Goal: Task Accomplishment & Management: Manage account settings

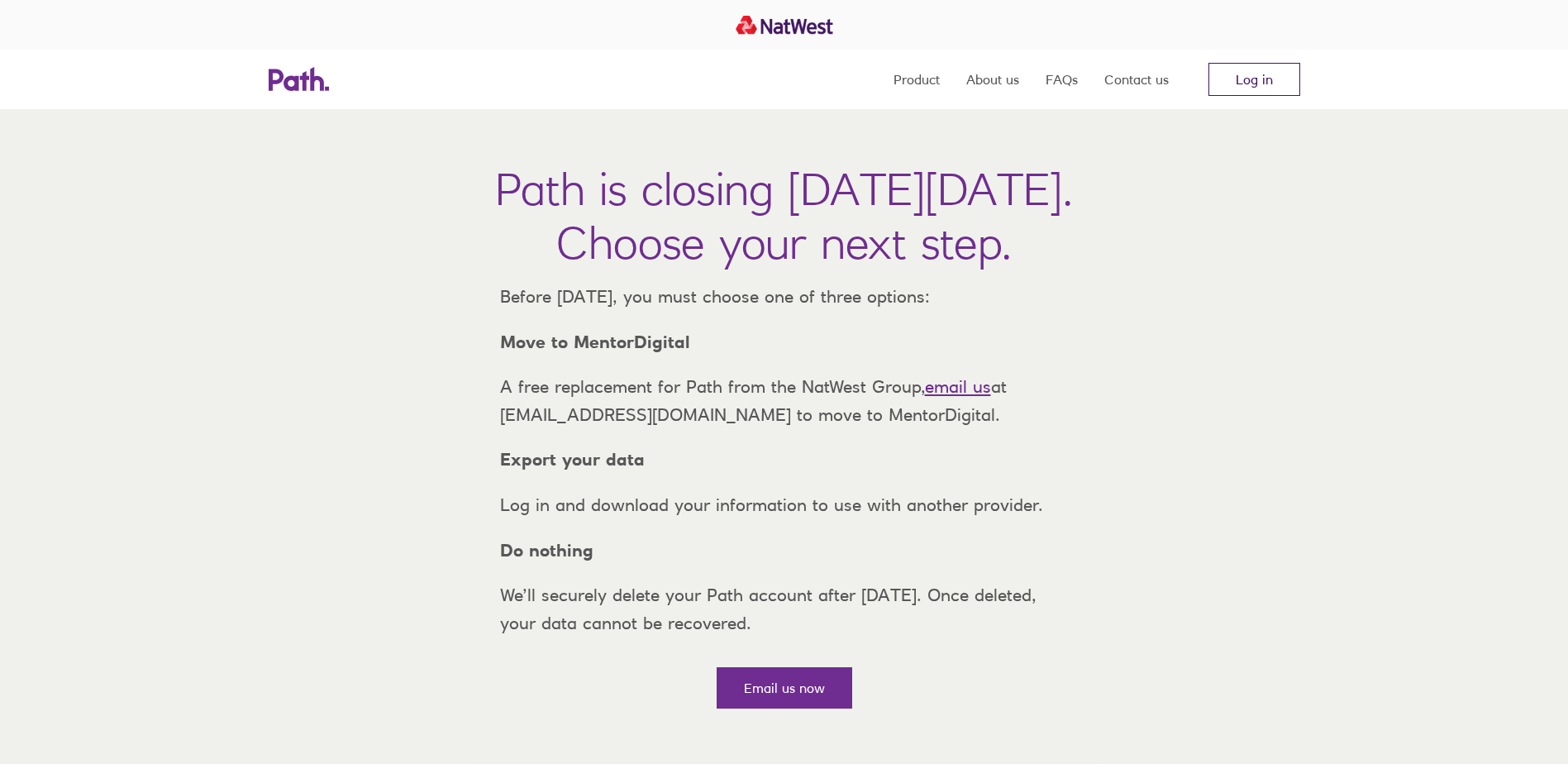
click at [1256, 84] on link "Log in" at bounding box center [1254, 79] width 92 height 33
click at [1259, 84] on link "Log in" at bounding box center [1254, 79] width 92 height 33
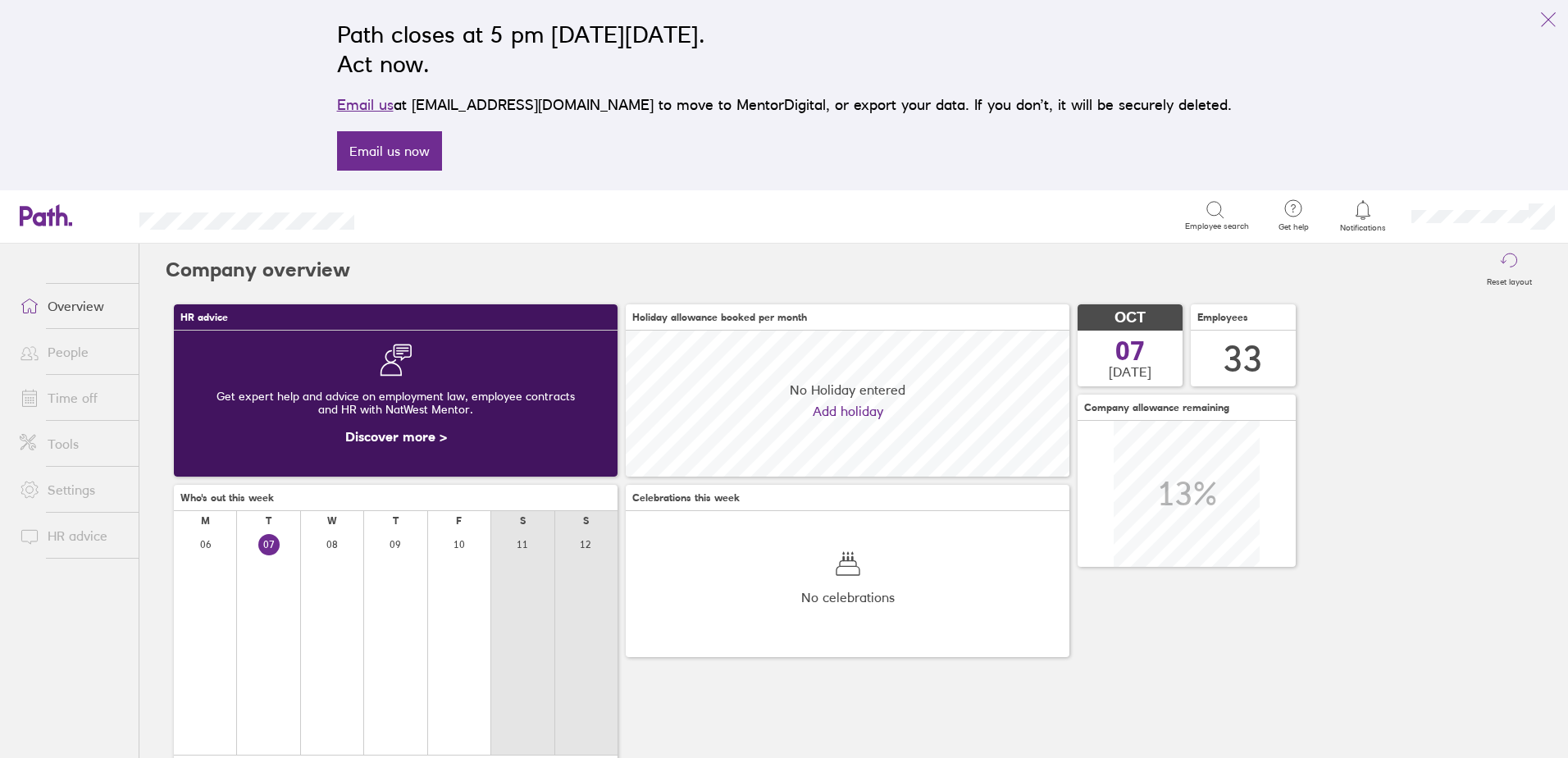
scroll to position [146, 444]
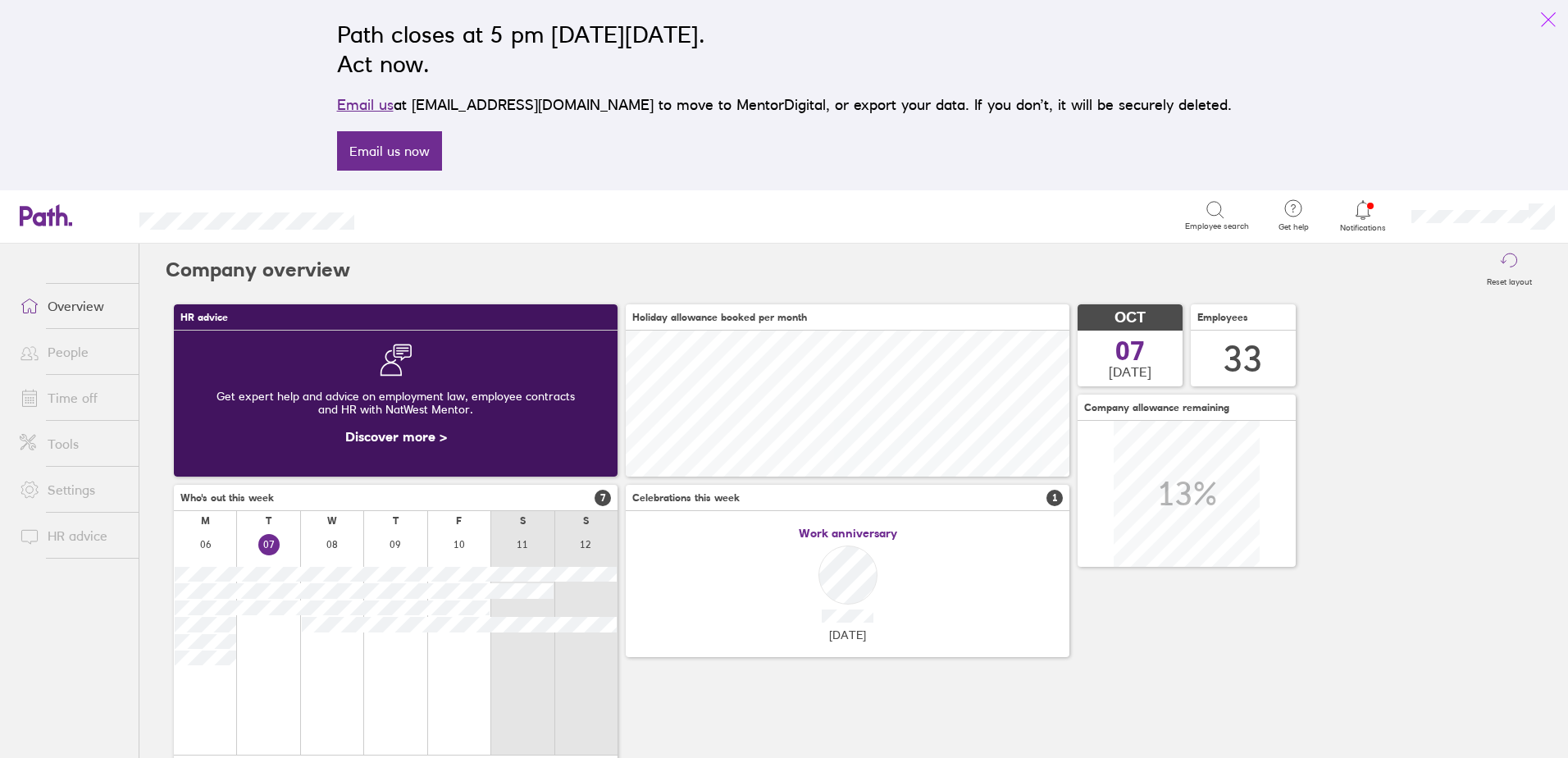
click at [1554, 18] on icon "link" at bounding box center [1549, 20] width 20 height 20
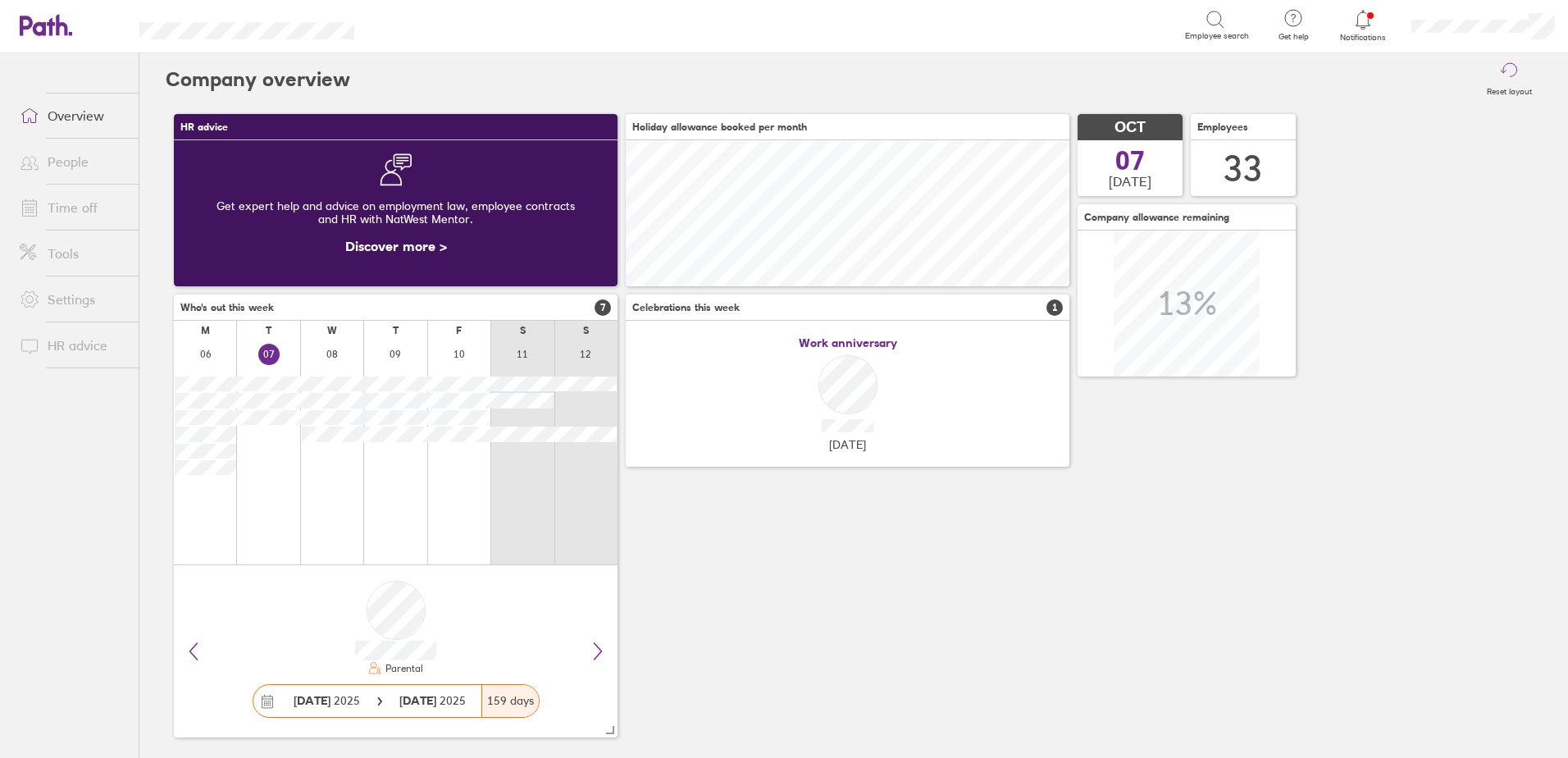
click at [1377, 22] on div at bounding box center [1363, 20] width 53 height 23
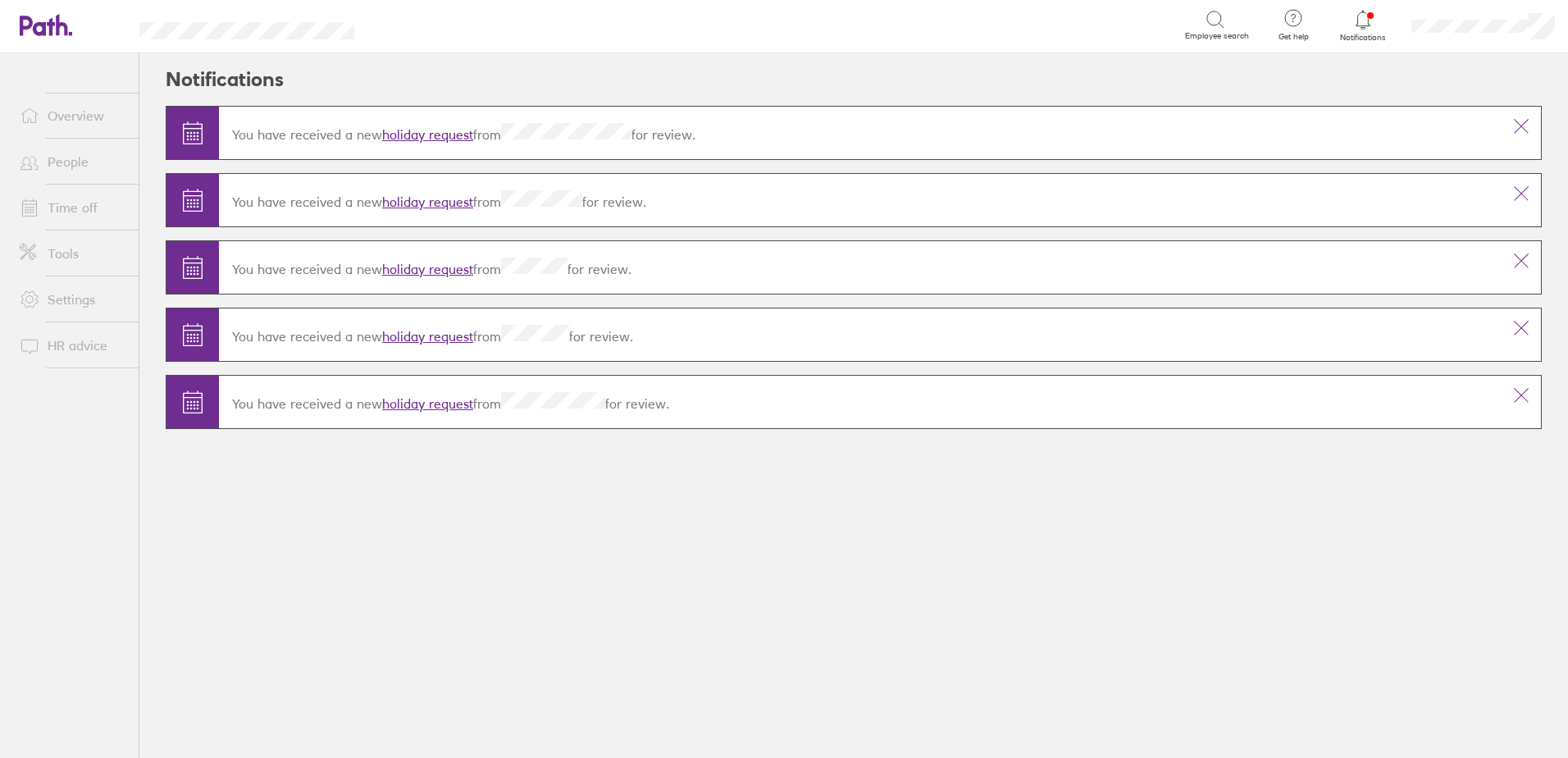
click at [430, 206] on link "holiday request" at bounding box center [428, 202] width 91 height 17
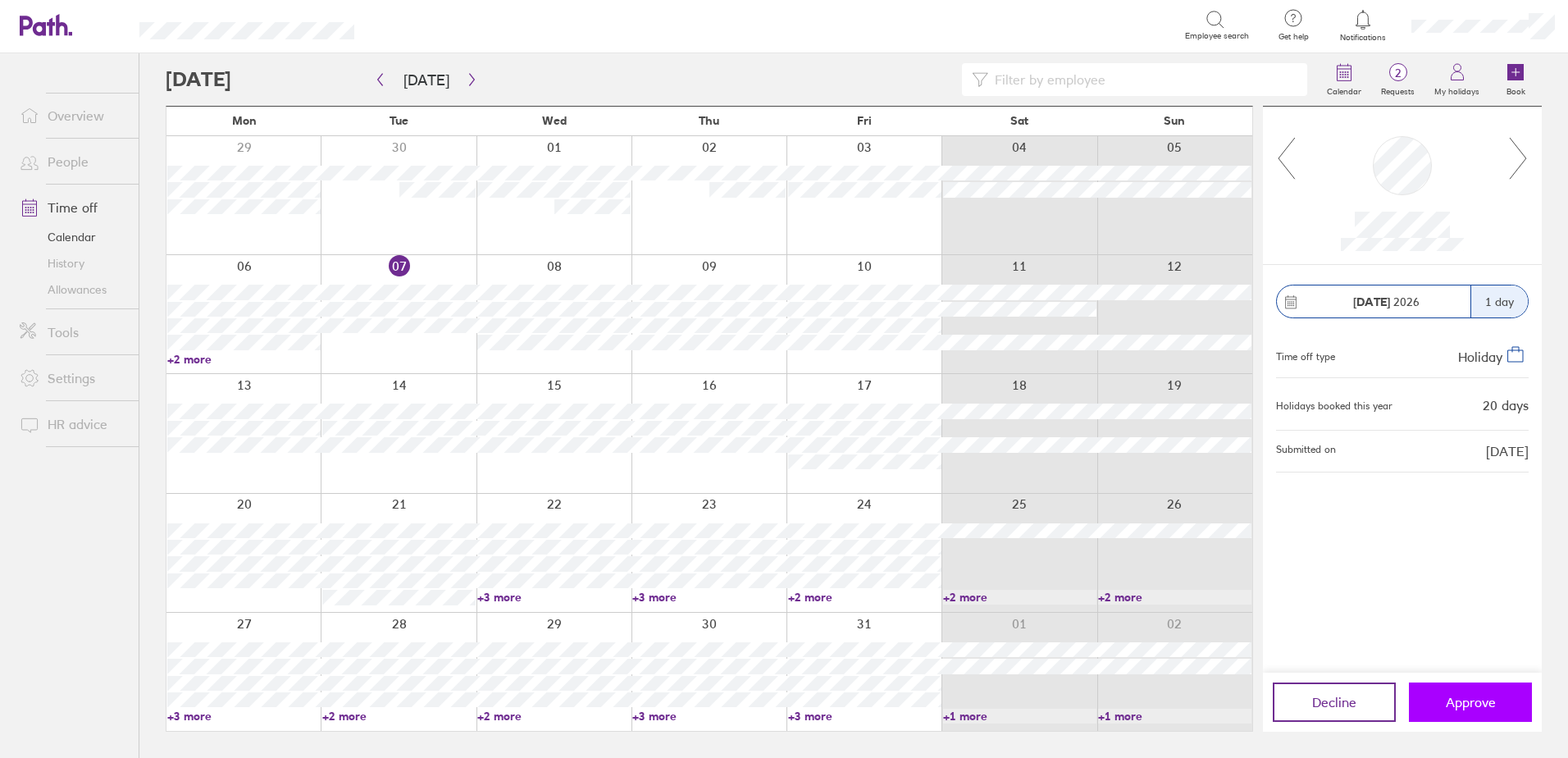
click at [1474, 702] on span "Approve" at bounding box center [1471, 702] width 50 height 15
click at [468, 82] on icon "button" at bounding box center [472, 80] width 12 height 13
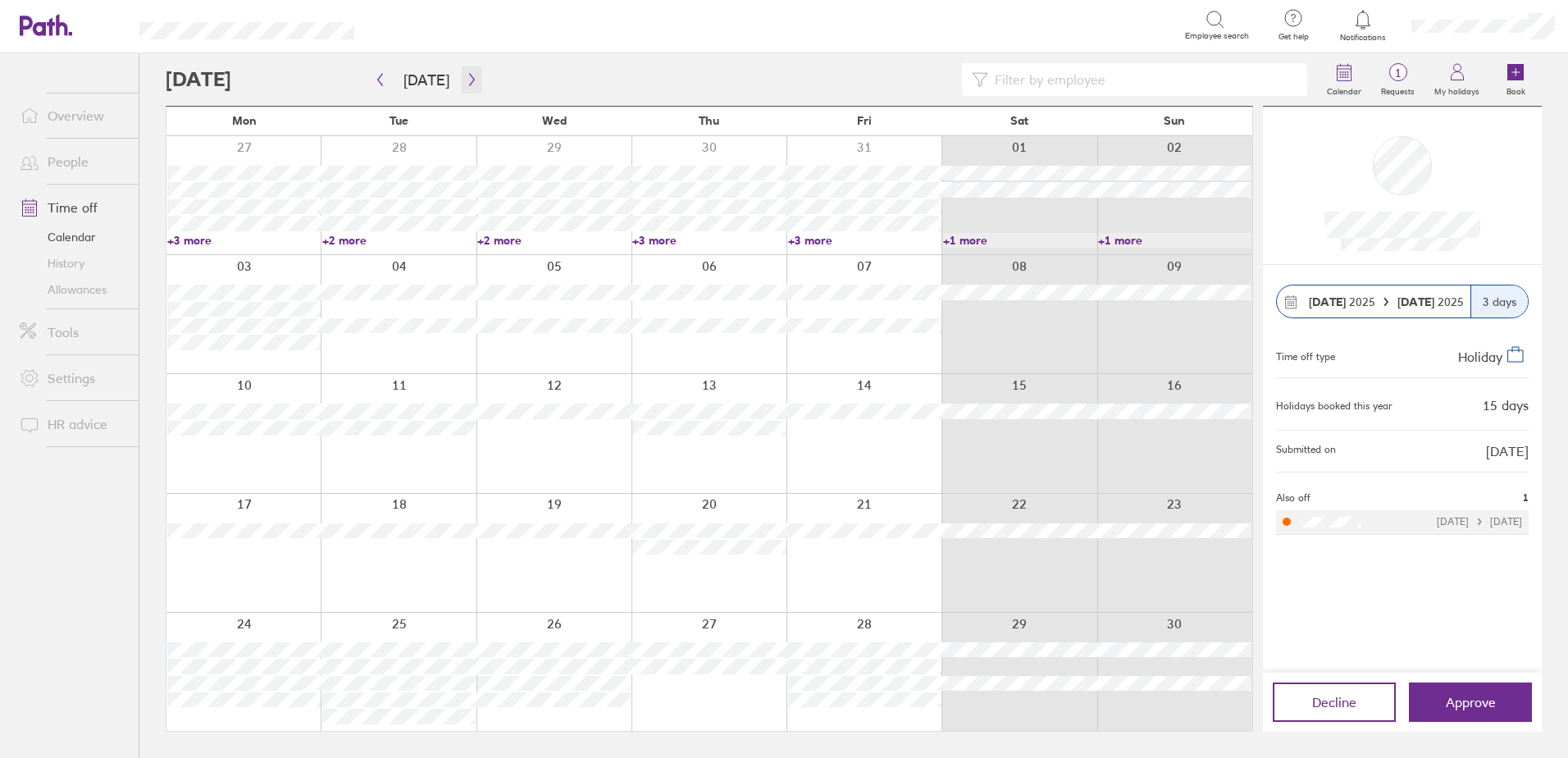
click at [469, 80] on icon "button" at bounding box center [472, 80] width 5 height 12
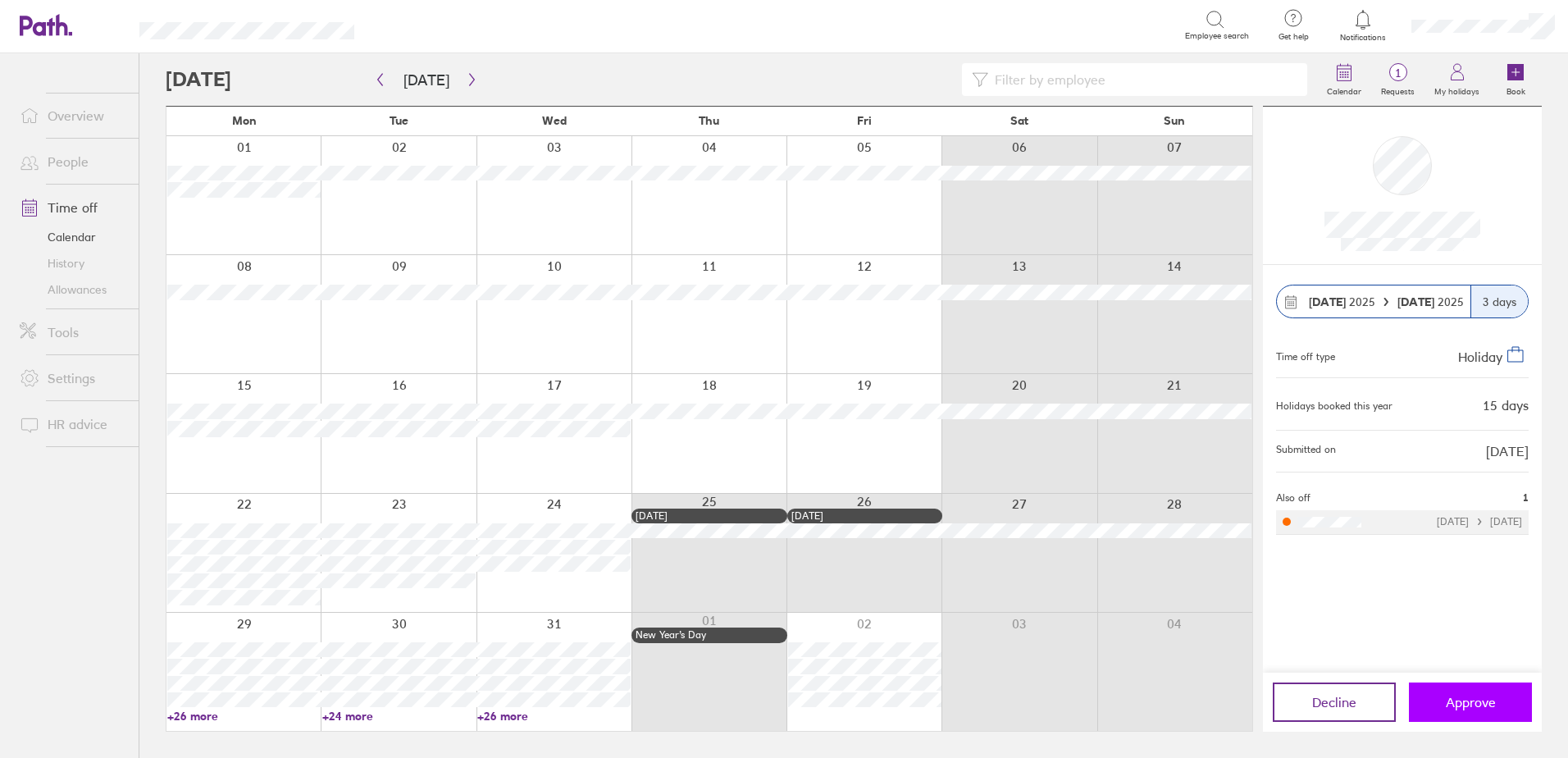
click at [1506, 698] on button "Approve" at bounding box center [1470, 702] width 123 height 39
